Goal: Transaction & Acquisition: Purchase product/service

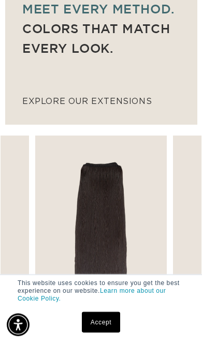
scroll to position [604, 0]
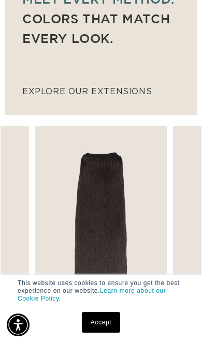
click at [116, 333] on link "Accept" at bounding box center [101, 322] width 38 height 21
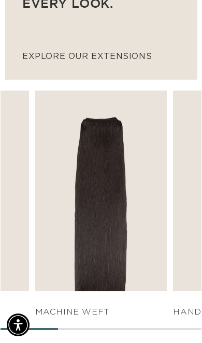
scroll to position [0, 0]
click at [128, 272] on link "SHOP NOW" at bounding box center [100, 272] width 121 height 20
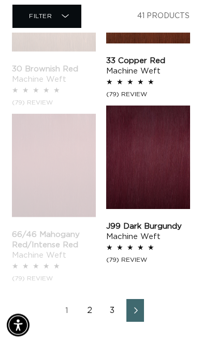
scroll to position [1471, 0]
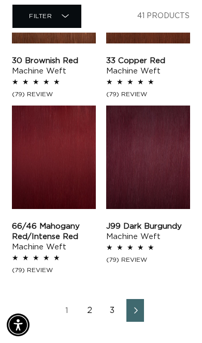
click at [96, 299] on link "2" at bounding box center [90, 310] width 18 height 23
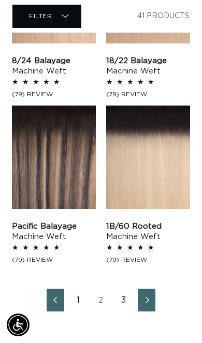
scroll to position [0, 290]
click at [154, 300] on link "Next page" at bounding box center [147, 300] width 18 height 23
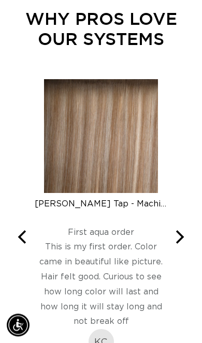
scroll to position [1272, 0]
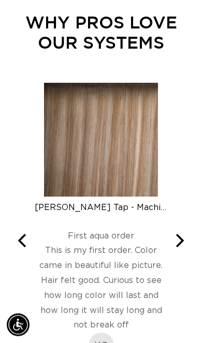
click at [185, 242] on icon "Next" at bounding box center [178, 240] width 13 height 13
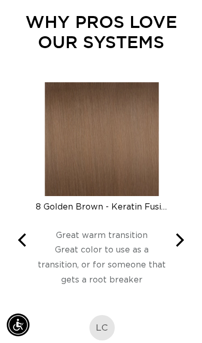
click at [184, 247] on button "Next" at bounding box center [178, 240] width 23 height 23
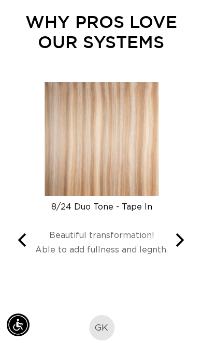
click at [182, 244] on icon "Next" at bounding box center [178, 240] width 13 height 13
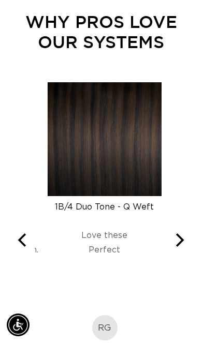
click at [180, 247] on button "Next" at bounding box center [178, 240] width 23 height 23
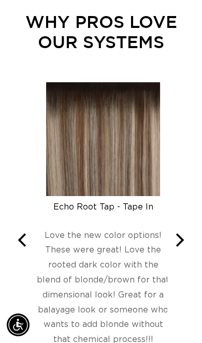
click at [182, 245] on icon "Next" at bounding box center [178, 240] width 13 height 13
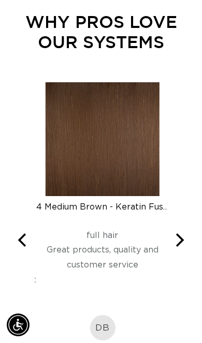
click at [182, 246] on button "Next" at bounding box center [178, 240] width 23 height 23
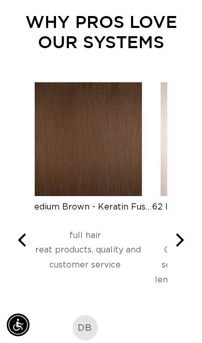
scroll to position [0, 145]
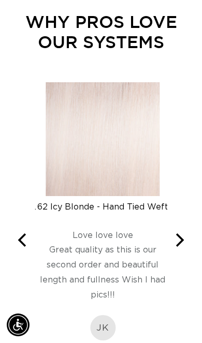
click at [184, 242] on icon "Next" at bounding box center [178, 240] width 13 height 13
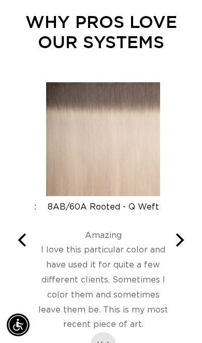
click at [188, 239] on button "Next" at bounding box center [178, 240] width 23 height 23
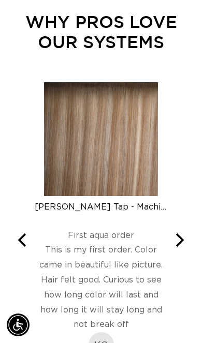
click at [180, 249] on button "Next" at bounding box center [178, 240] width 23 height 23
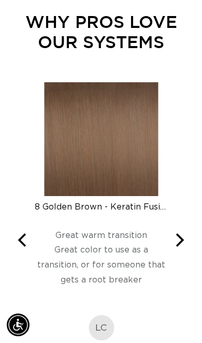
scroll to position [0, 290]
click at [184, 242] on icon "Next" at bounding box center [178, 240] width 13 height 13
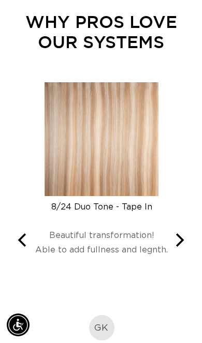
click at [180, 244] on icon "Next" at bounding box center [178, 240] width 13 height 13
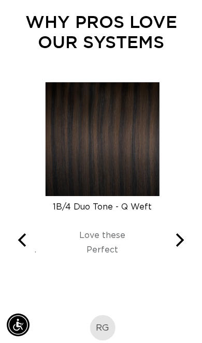
click at [180, 242] on icon "Next" at bounding box center [180, 240] width 8 height 13
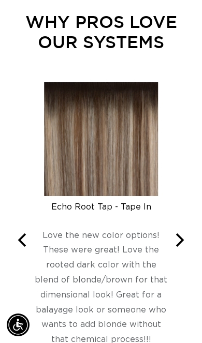
click at [182, 240] on icon "Next" at bounding box center [180, 240] width 8 height 13
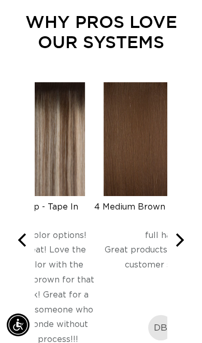
scroll to position [0, 0]
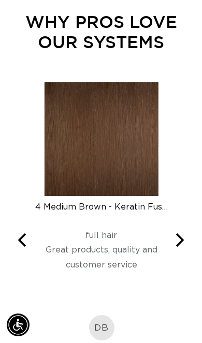
click at [179, 244] on icon "Next" at bounding box center [178, 240] width 13 height 13
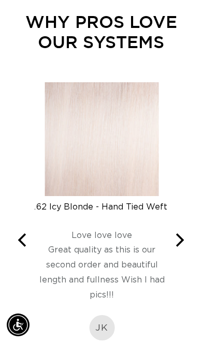
click at [181, 240] on icon "Next" at bounding box center [180, 240] width 8 height 13
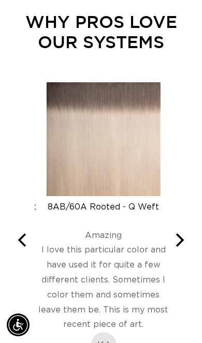
click at [178, 243] on icon "Next" at bounding box center [180, 240] width 8 height 13
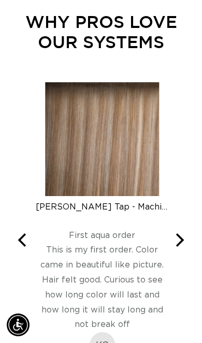
click at [180, 241] on icon "Next" at bounding box center [180, 240] width 8 height 13
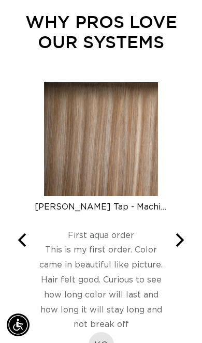
scroll to position [0, 145]
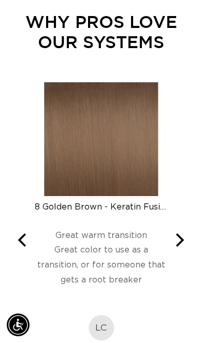
click at [178, 244] on icon "Next" at bounding box center [180, 240] width 8 height 13
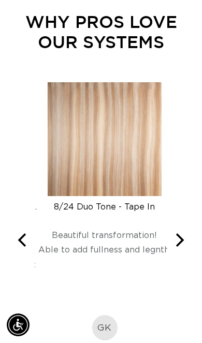
click at [176, 246] on button "Next" at bounding box center [178, 240] width 23 height 23
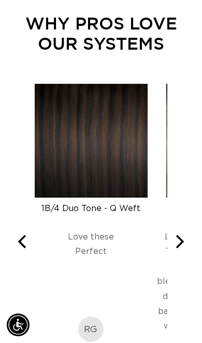
scroll to position [1271, 0]
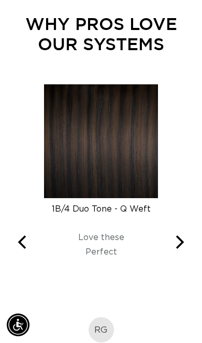
click at [179, 247] on icon "Next" at bounding box center [178, 242] width 13 height 13
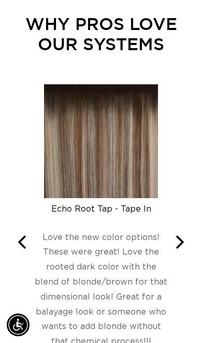
click at [182, 239] on icon "Next" at bounding box center [180, 242] width 8 height 13
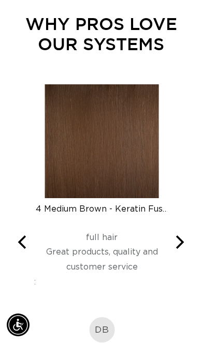
click at [178, 242] on icon "Next" at bounding box center [178, 242] width 13 height 13
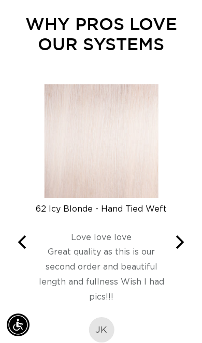
click at [179, 240] on icon "Next" at bounding box center [178, 242] width 13 height 13
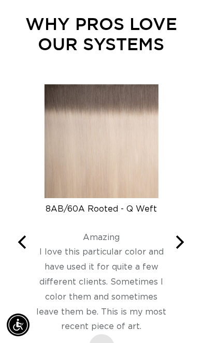
click at [178, 240] on icon "Next" at bounding box center [178, 242] width 13 height 13
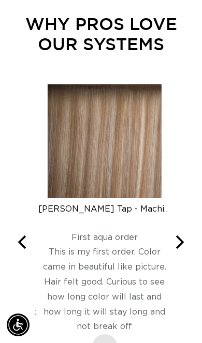
click at [175, 245] on icon "Next" at bounding box center [178, 242] width 13 height 13
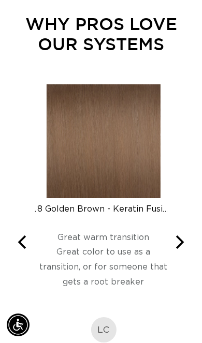
click at [176, 243] on icon "Next" at bounding box center [178, 242] width 13 height 13
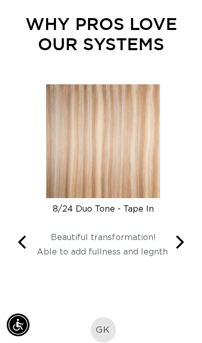
click at [177, 241] on icon "Next" at bounding box center [178, 242] width 13 height 13
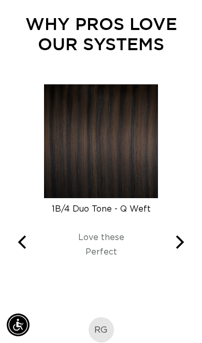
click at [182, 238] on icon "Next" at bounding box center [178, 242] width 13 height 13
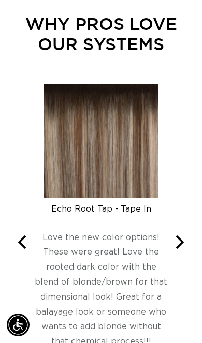
click at [23, 236] on icon "Previous" at bounding box center [23, 242] width 13 height 13
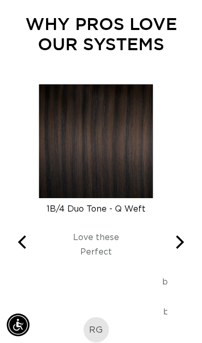
click at [13, 247] on button "Previous" at bounding box center [23, 242] width 23 height 23
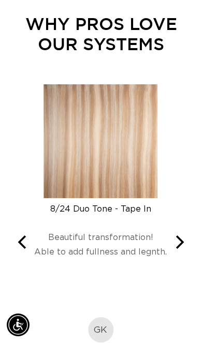
click at [12, 253] on div "Victoria Root Tap - Machine Weft Rated 5 out of 5 First aqua order This is my f…" at bounding box center [101, 242] width 178 height 316
click at [20, 244] on icon "Previous" at bounding box center [23, 242] width 13 height 13
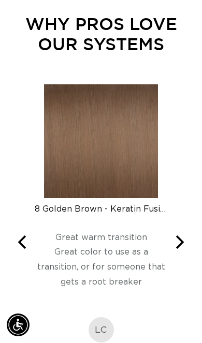
scroll to position [0, 145]
click at [23, 246] on icon "Previous" at bounding box center [23, 242] width 13 height 13
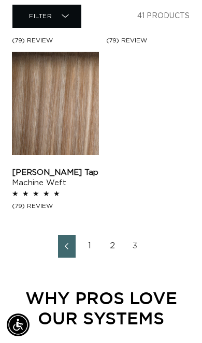
scroll to position [1017, 0]
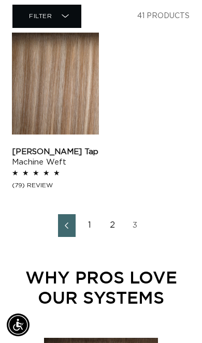
click at [114, 233] on link "2" at bounding box center [113, 225] width 18 height 23
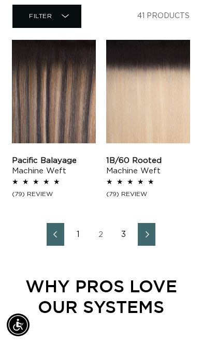
scroll to position [0, 145]
click at [78, 239] on link "1" at bounding box center [78, 234] width 18 height 23
